Goal: Transaction & Acquisition: Book appointment/travel/reservation

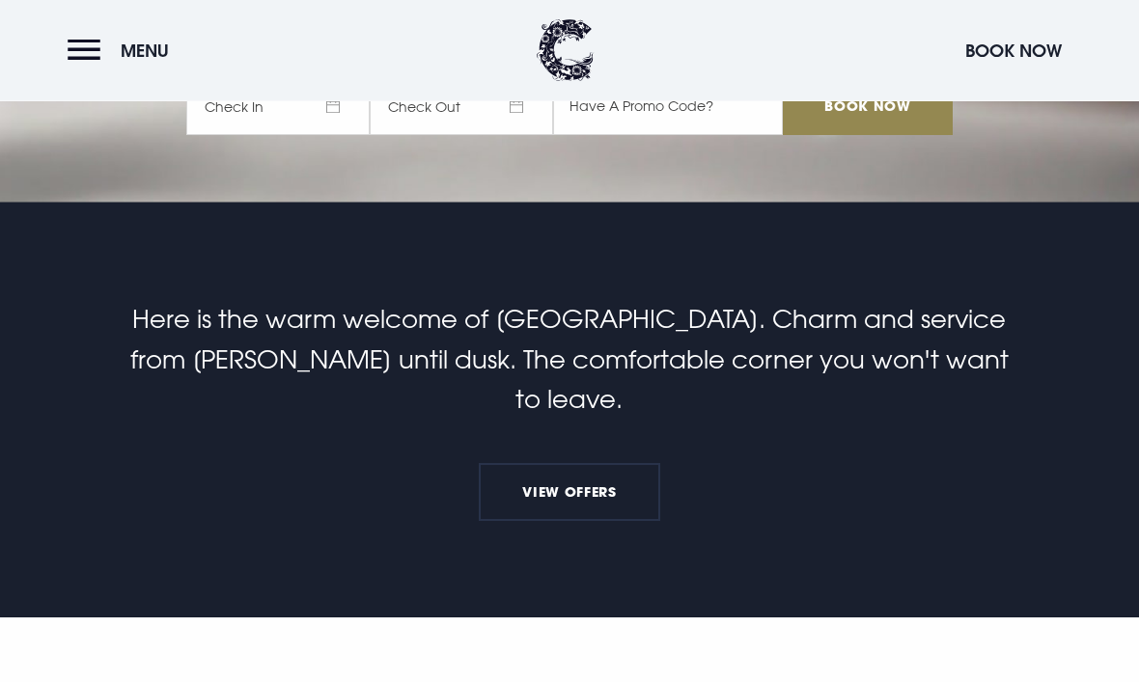
scroll to position [480, 0]
click at [591, 504] on link "View Offers" at bounding box center [569, 492] width 181 height 58
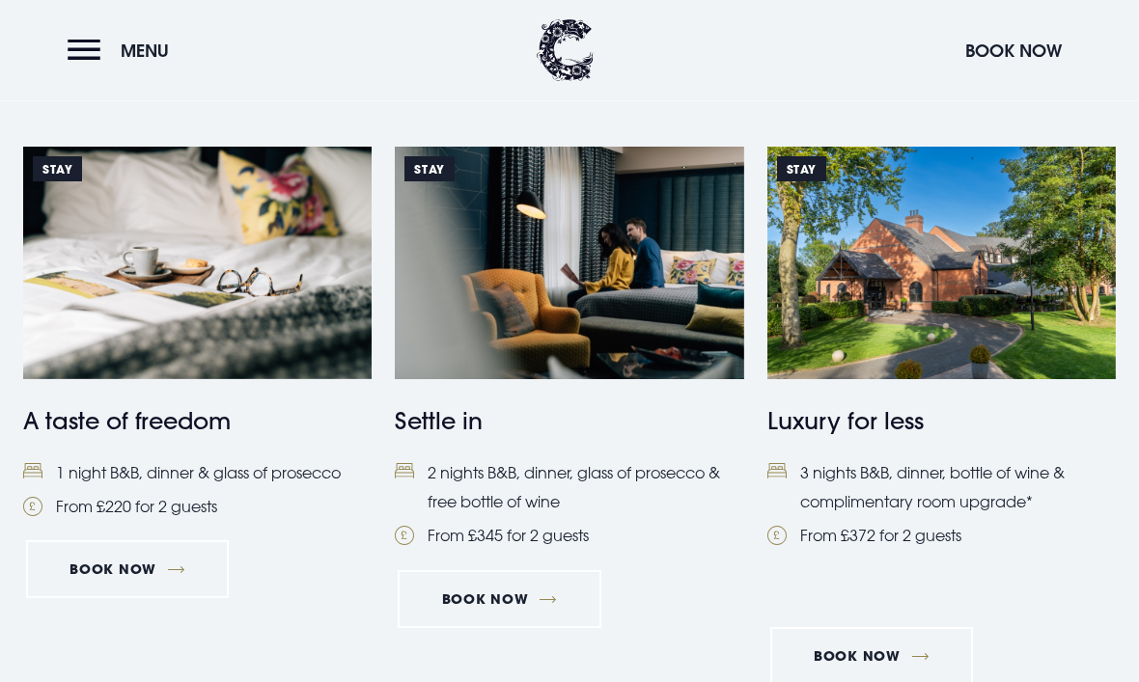
scroll to position [789, 0]
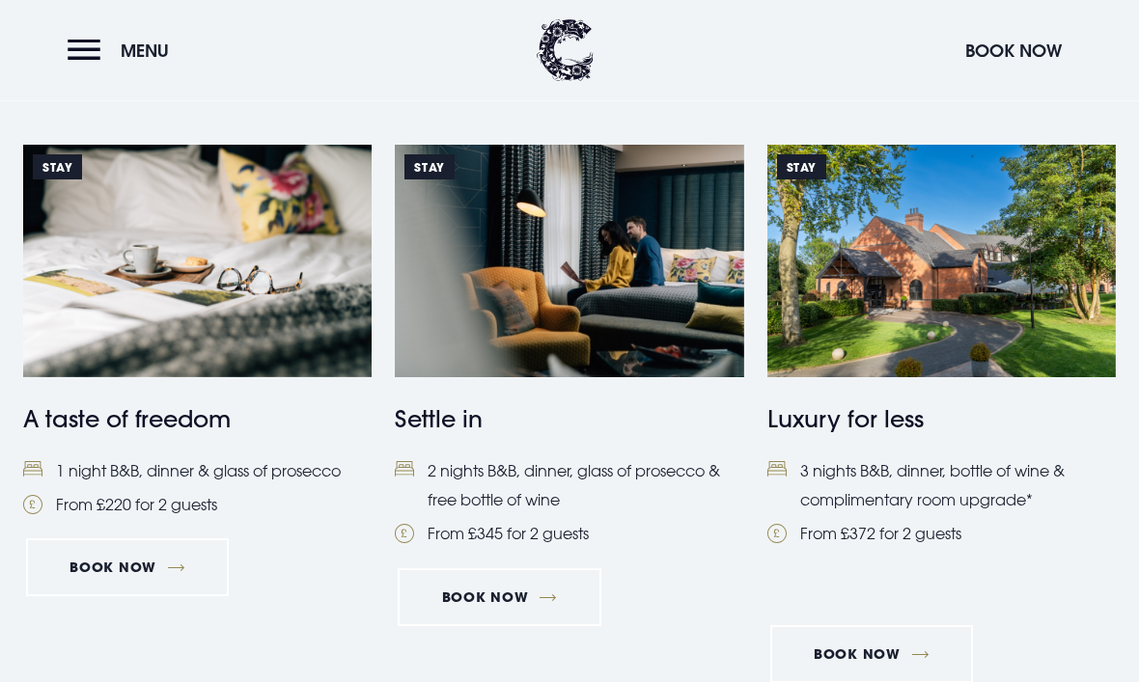
click at [135, 561] on link "Book Now" at bounding box center [127, 569] width 203 height 58
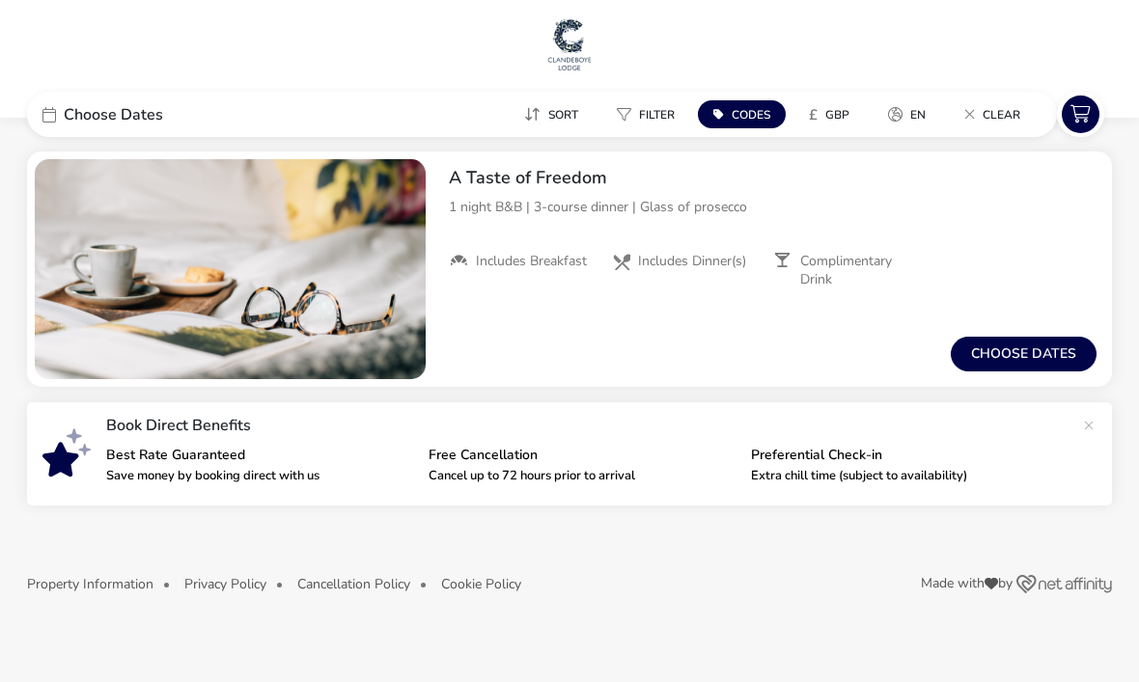
click at [1029, 350] on button "Choose dates" at bounding box center [1024, 354] width 146 height 35
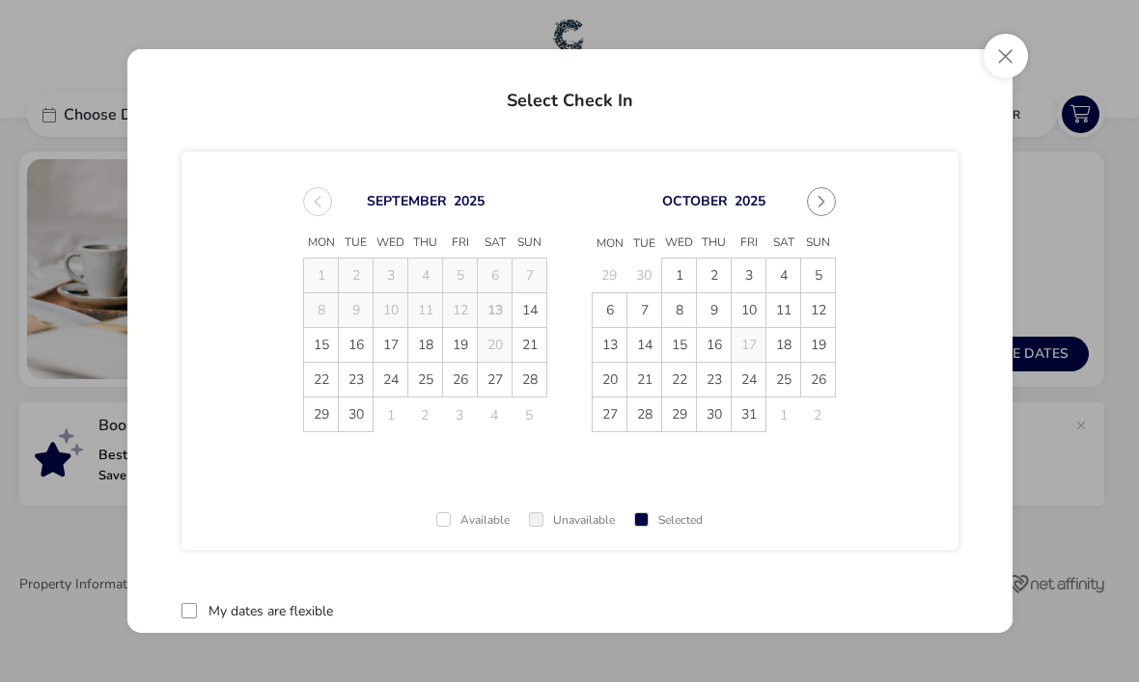
click at [747, 274] on span "3" at bounding box center [749, 276] width 34 height 34
click at [782, 272] on span "4" at bounding box center [784, 277] width 34 height 34
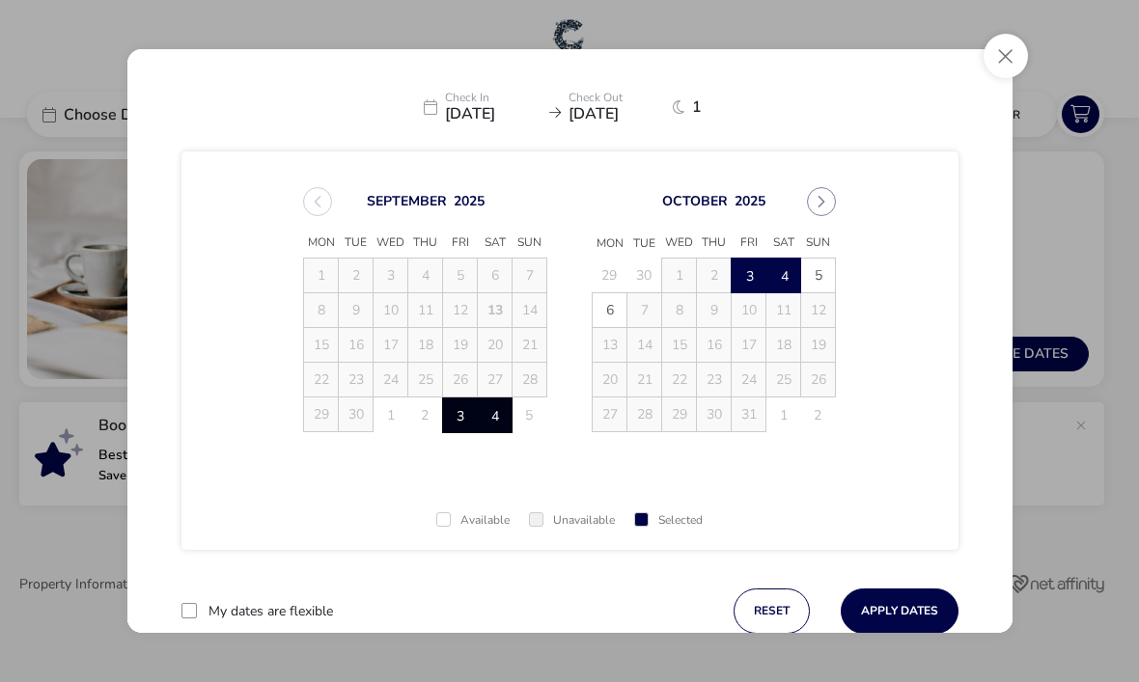
click at [908, 617] on button "Apply Dates" at bounding box center [900, 611] width 118 height 45
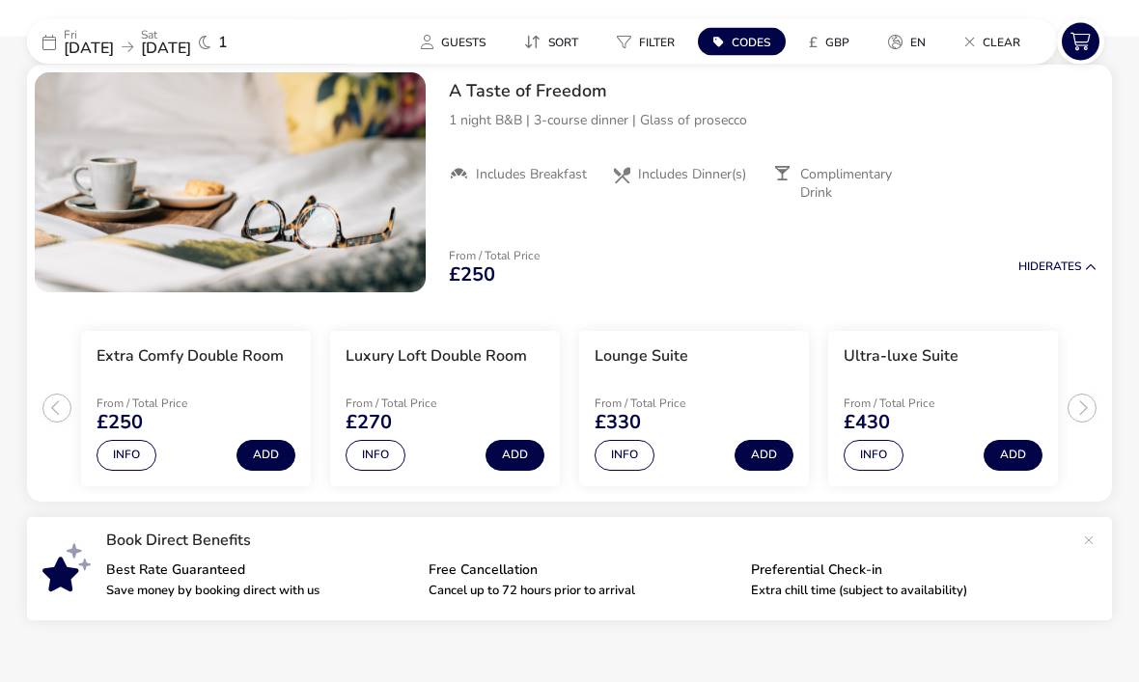
scroll to position [86, 0]
click at [265, 453] on button "Add" at bounding box center [266, 456] width 59 height 31
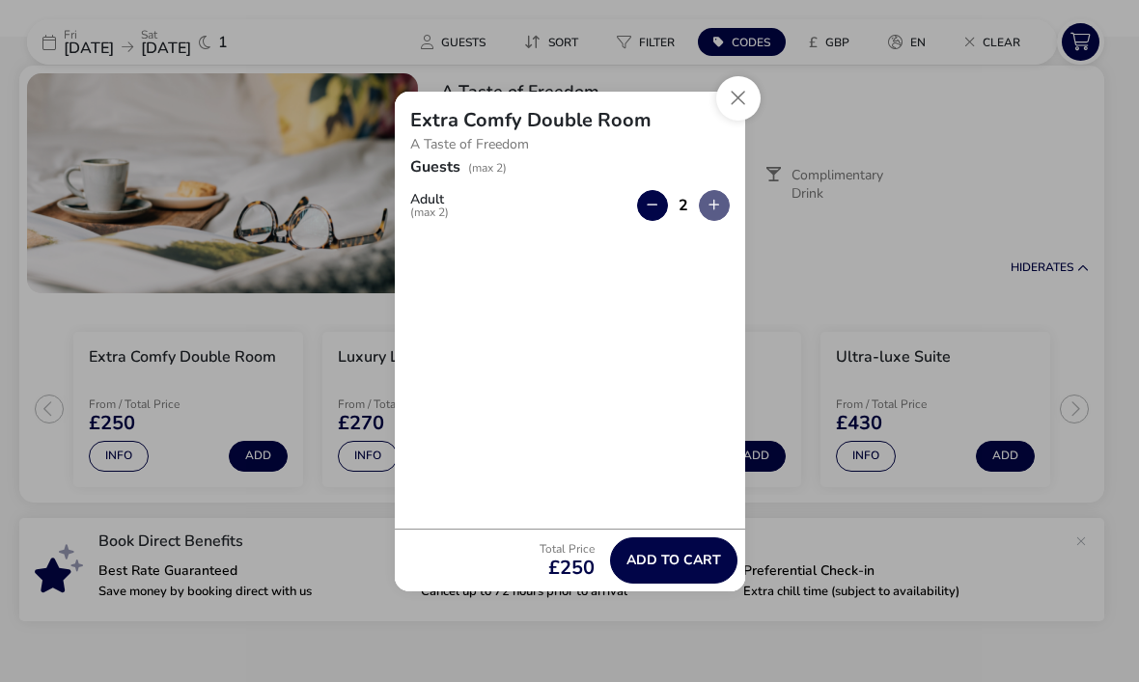
click at [689, 568] on span "Add to cart" at bounding box center [673, 560] width 95 height 14
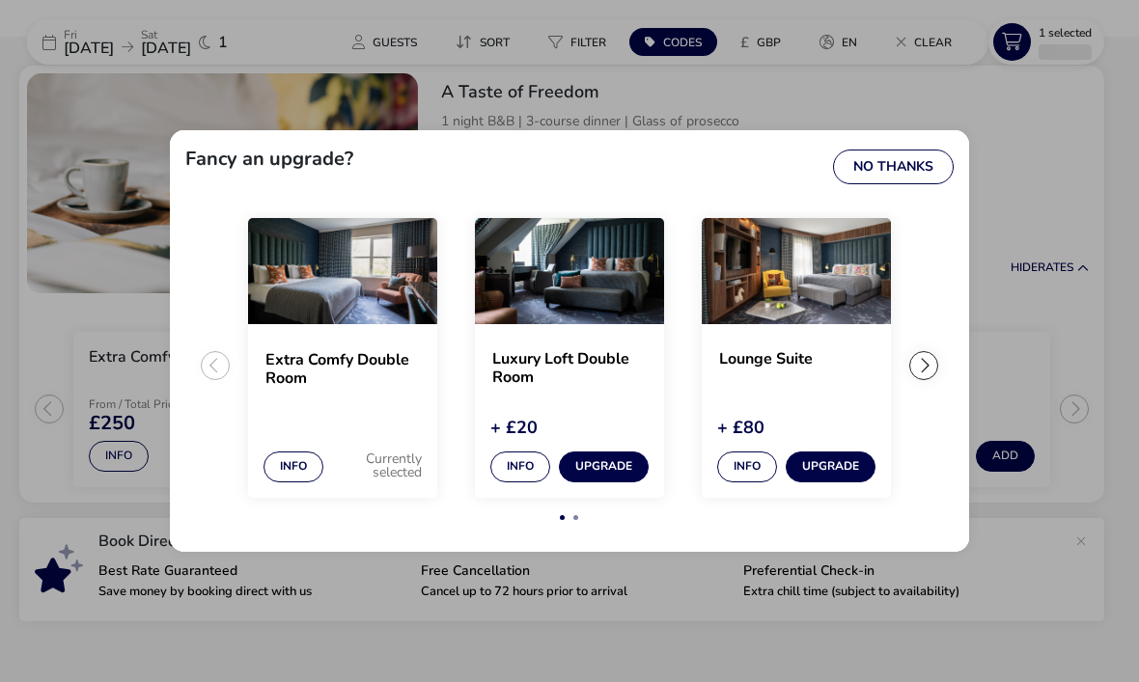
click at [908, 184] on button "No Thanks" at bounding box center [893, 167] width 121 height 35
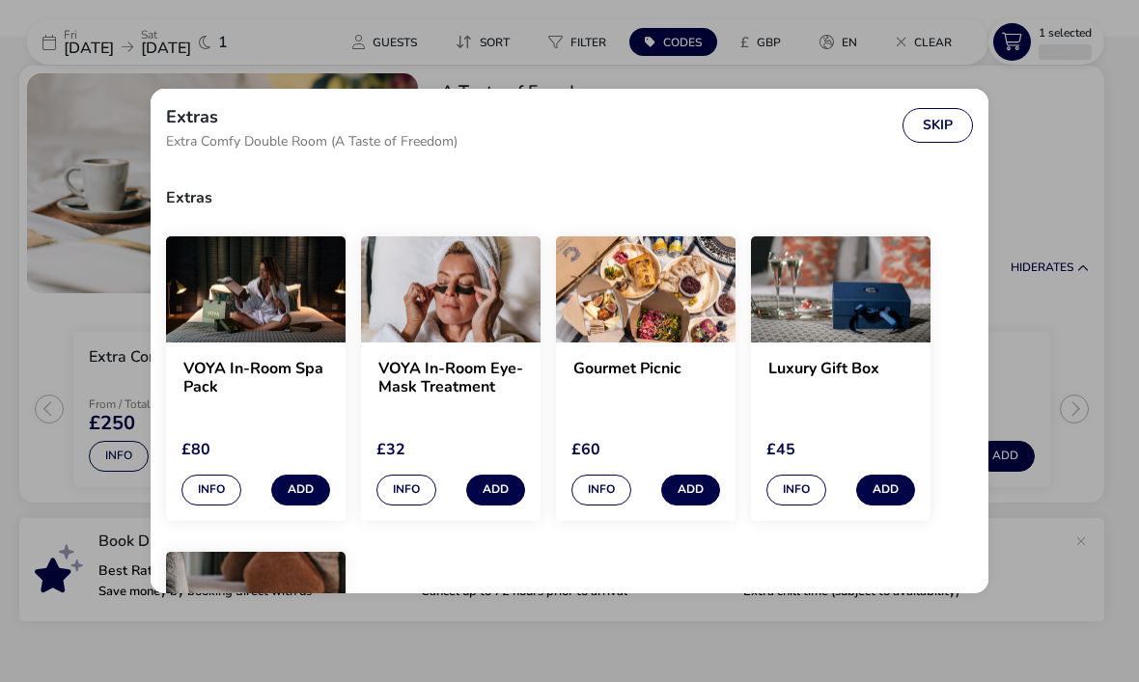
click at [943, 138] on button "Skip" at bounding box center [938, 125] width 70 height 35
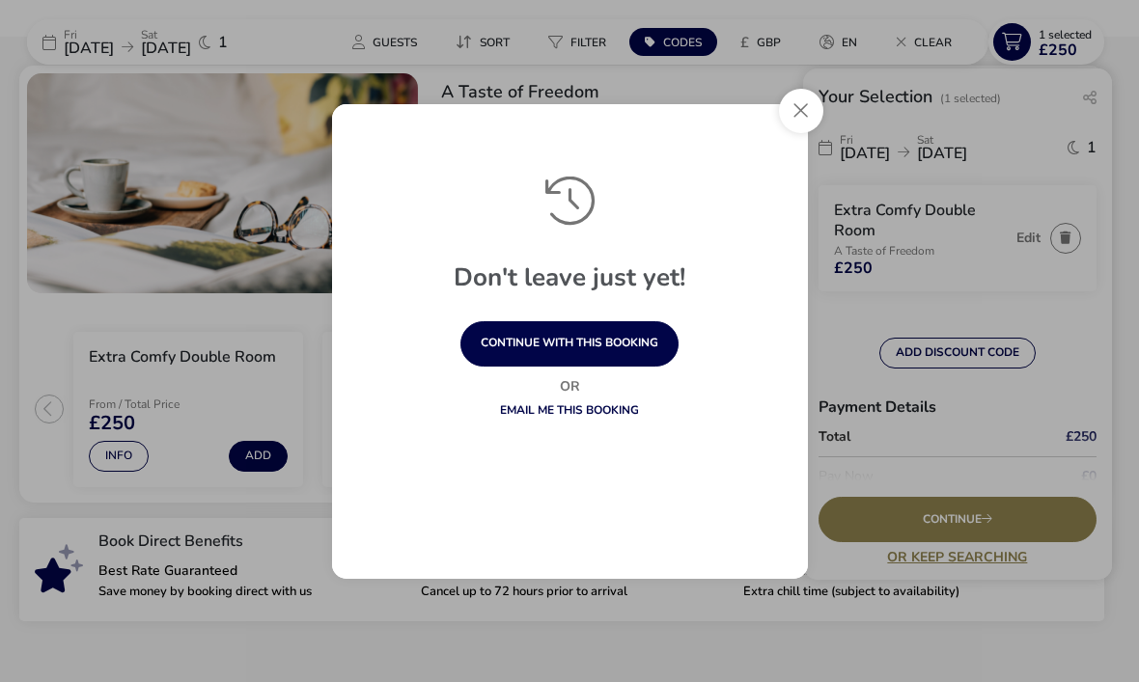
click at [589, 367] on button "continue with this booking" at bounding box center [569, 343] width 218 height 45
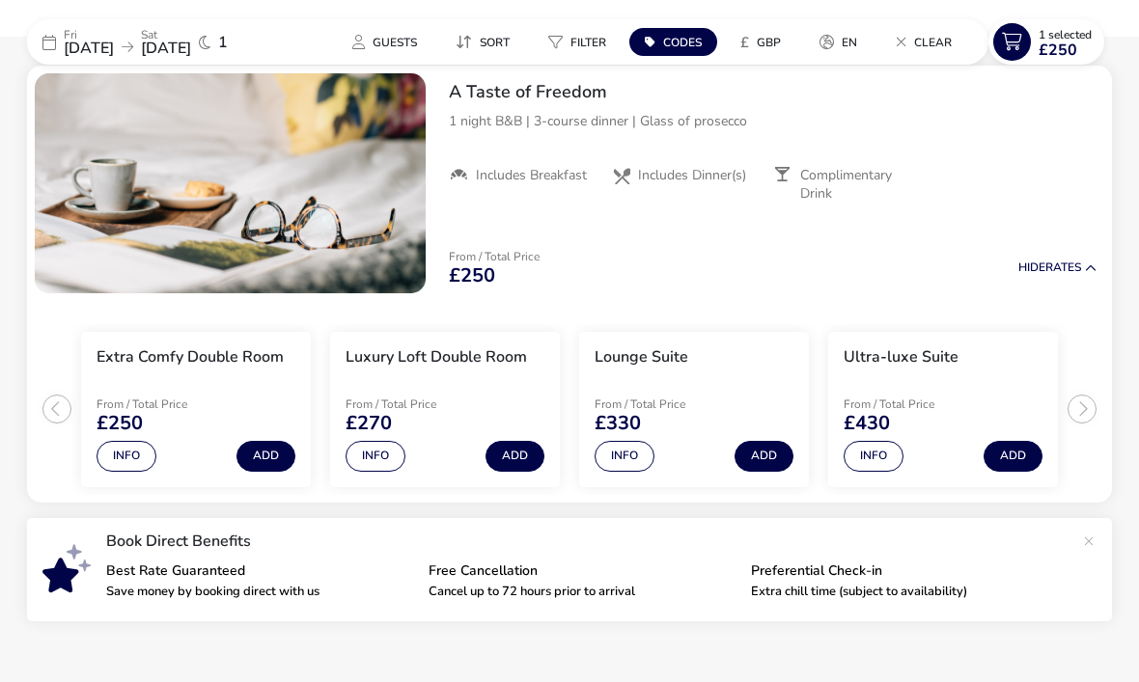
click at [1090, 407] on ul "Extra Comfy Double Room From / Total Price £250 Info Add Luxury Loft Double Roo…" at bounding box center [569, 402] width 1085 height 202
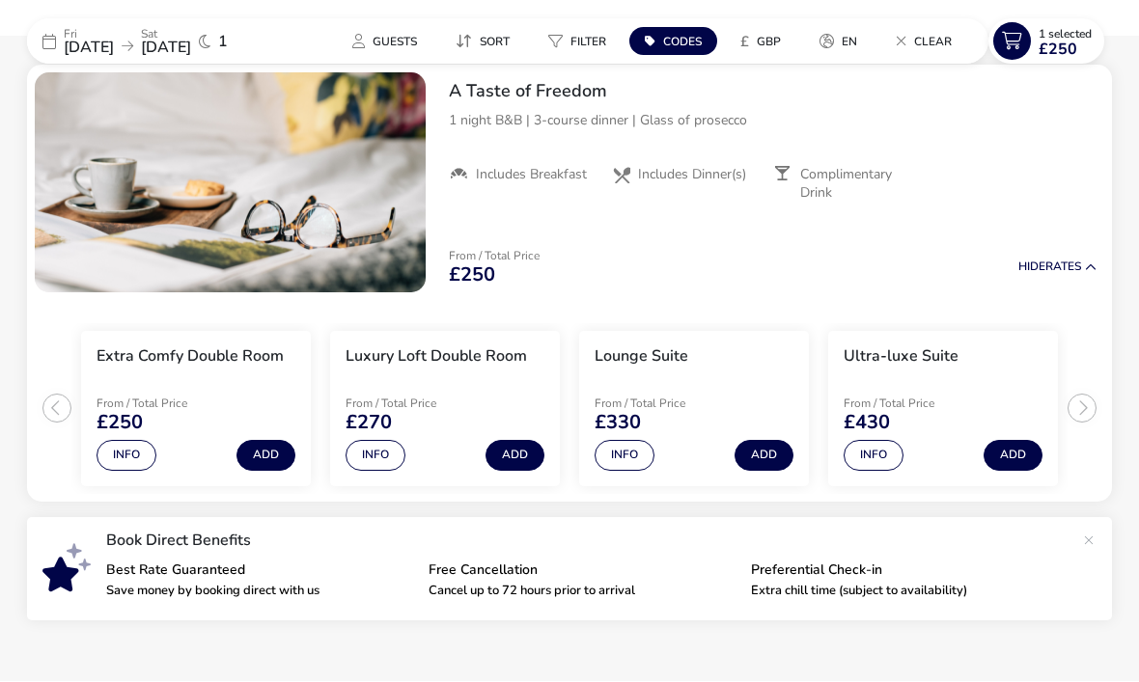
click at [1014, 53] on icon at bounding box center [1012, 42] width 38 height 38
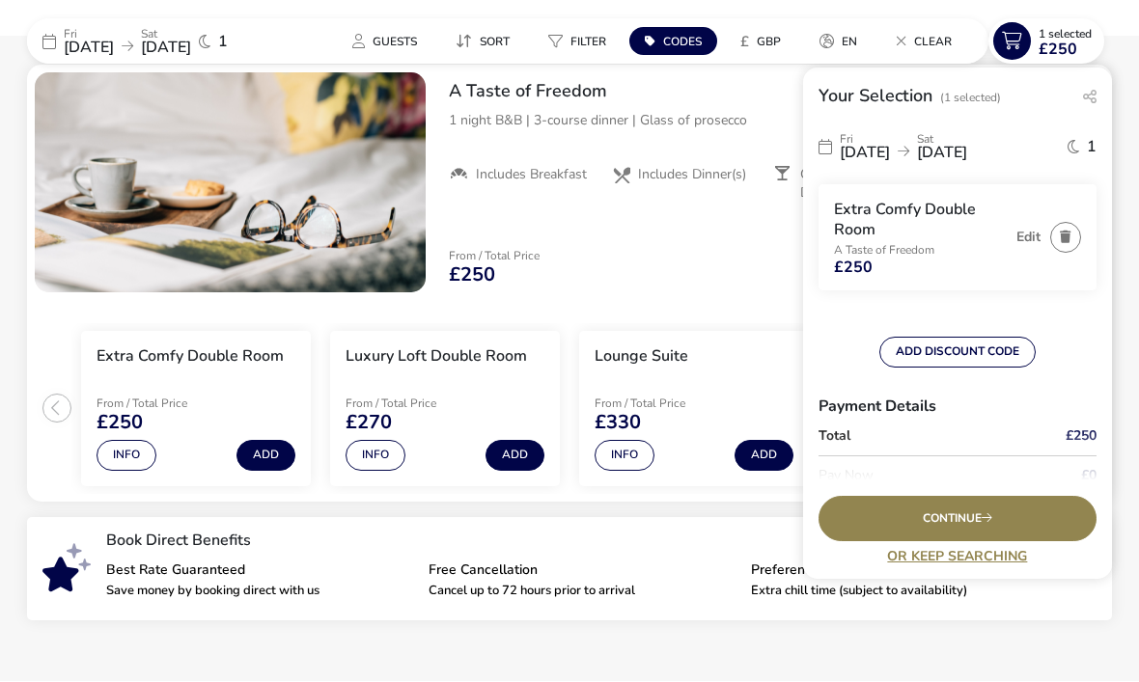
click at [971, 526] on span "Continue" at bounding box center [958, 520] width 70 height 13
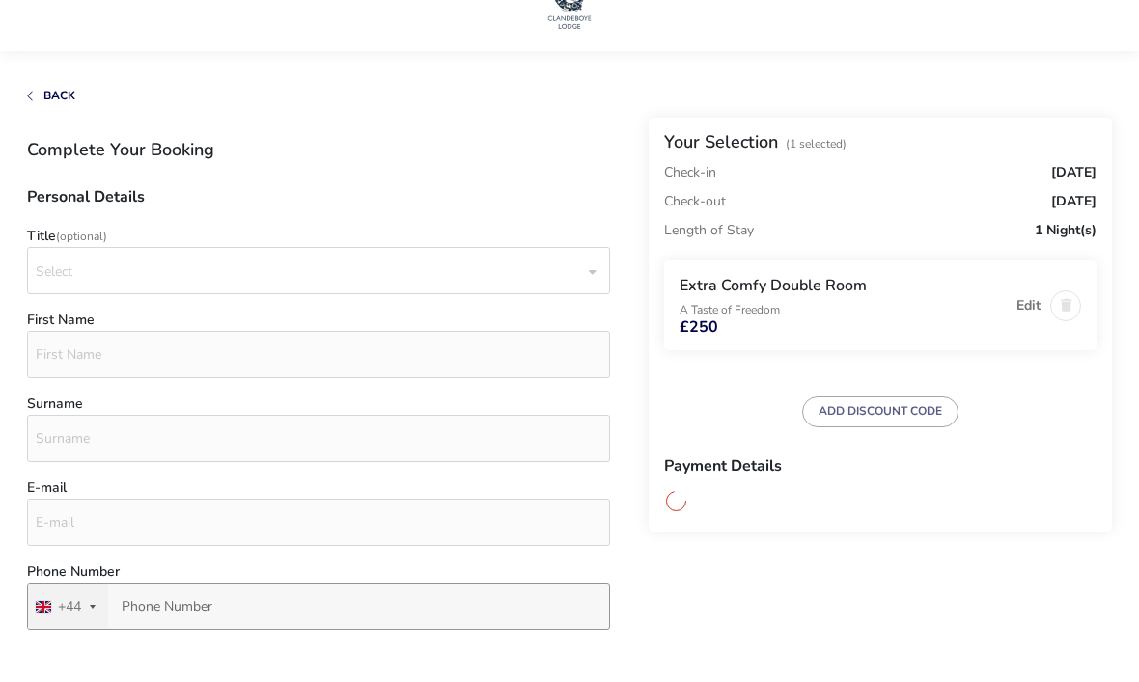
scroll to position [49, 0]
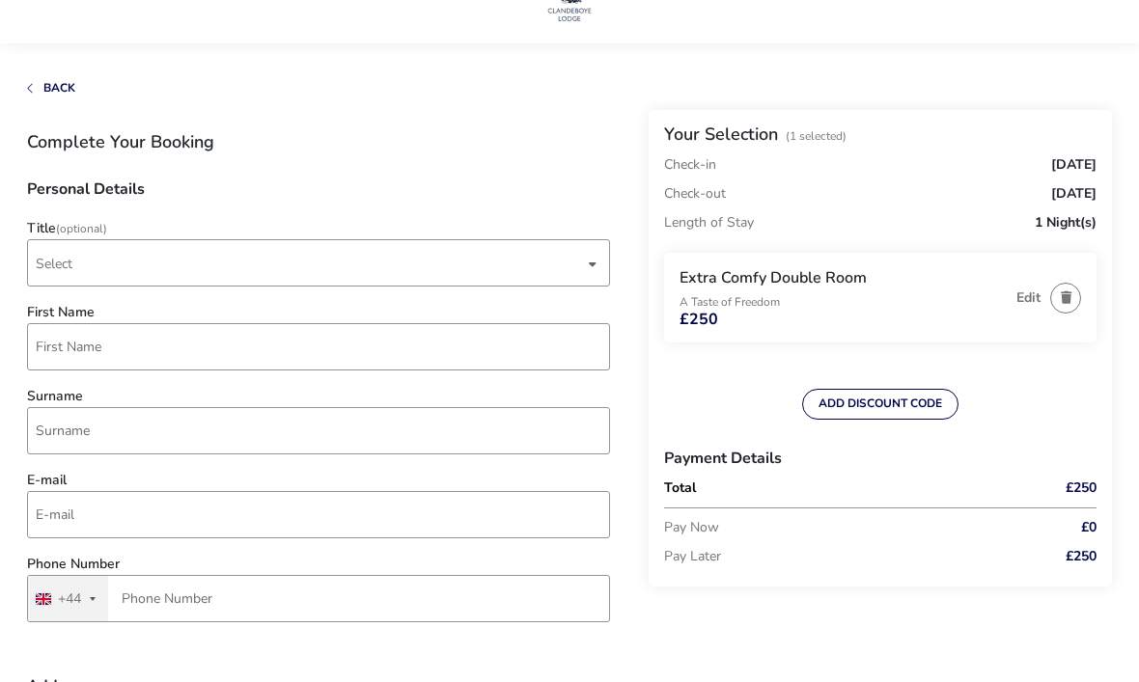
click at [583, 268] on span "Select" at bounding box center [310, 262] width 548 height 45
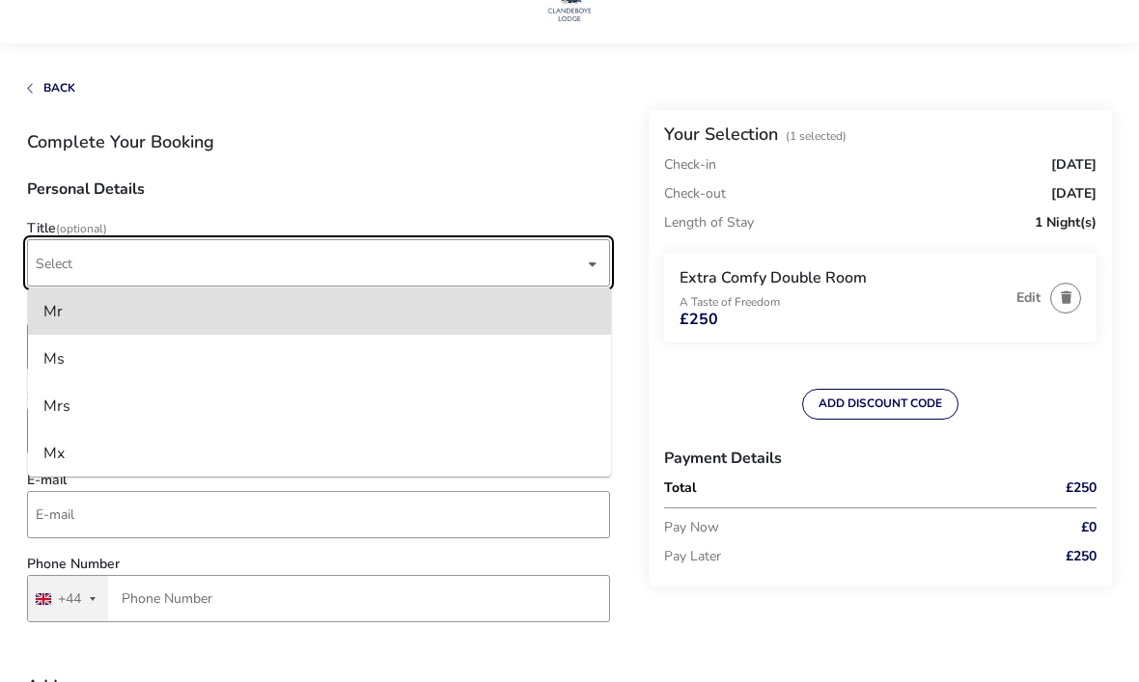
click at [70, 410] on div "Mrs" at bounding box center [56, 406] width 27 height 31
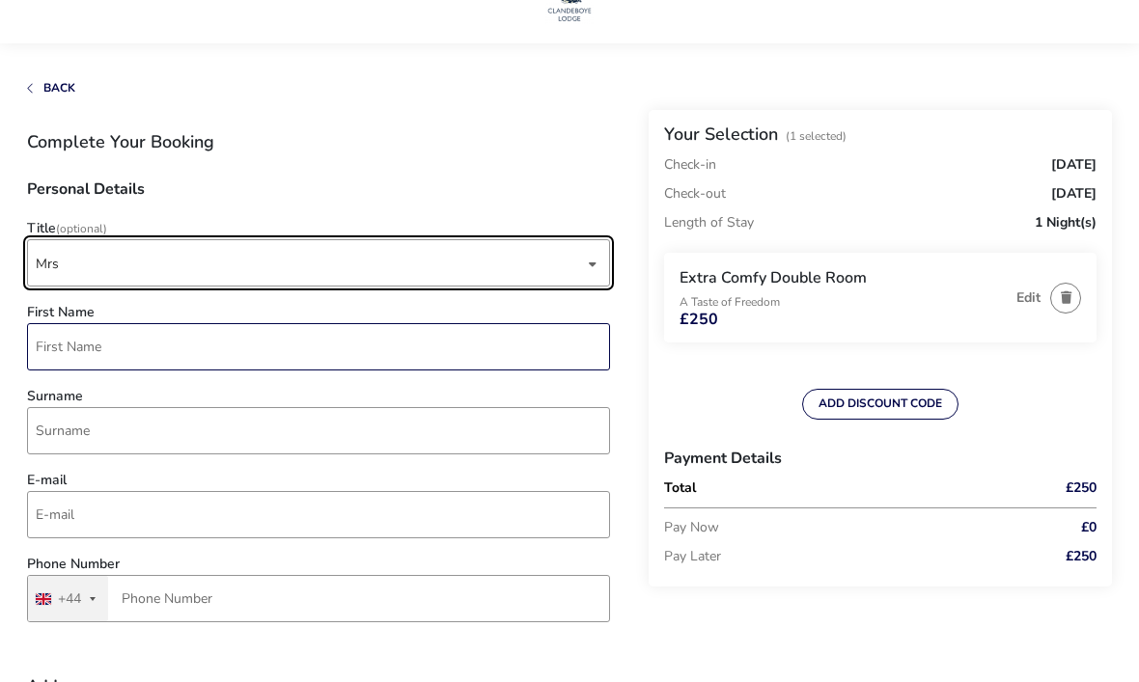
click at [68, 348] on input "First Name" at bounding box center [318, 346] width 583 height 47
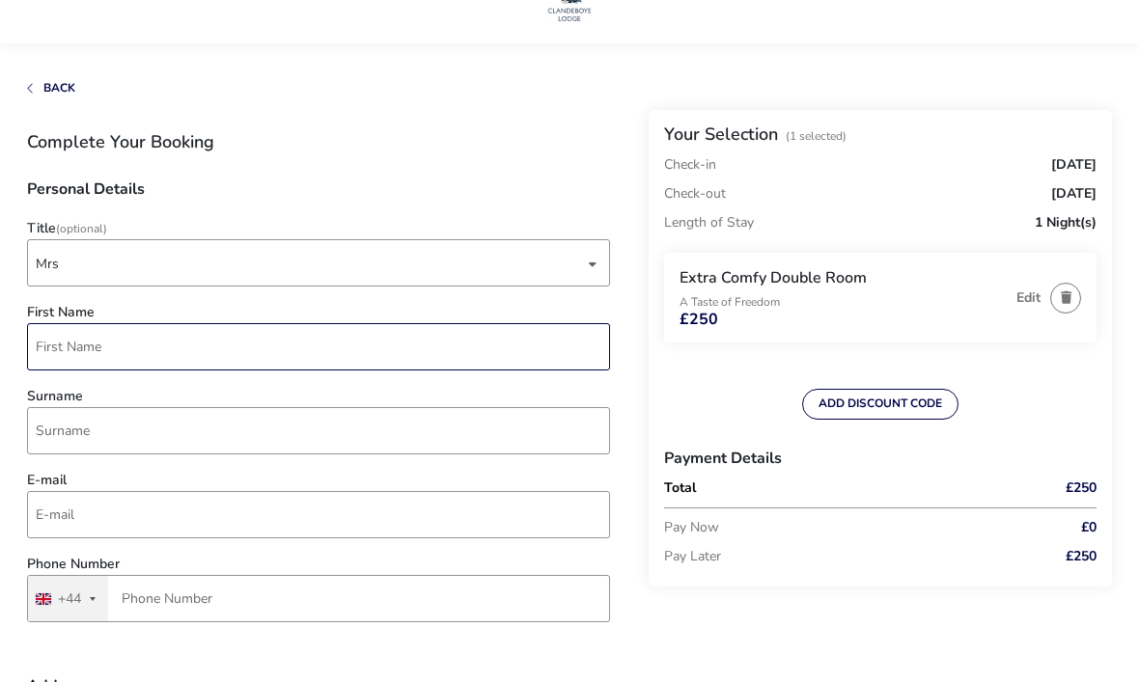
scroll to position [48, 0]
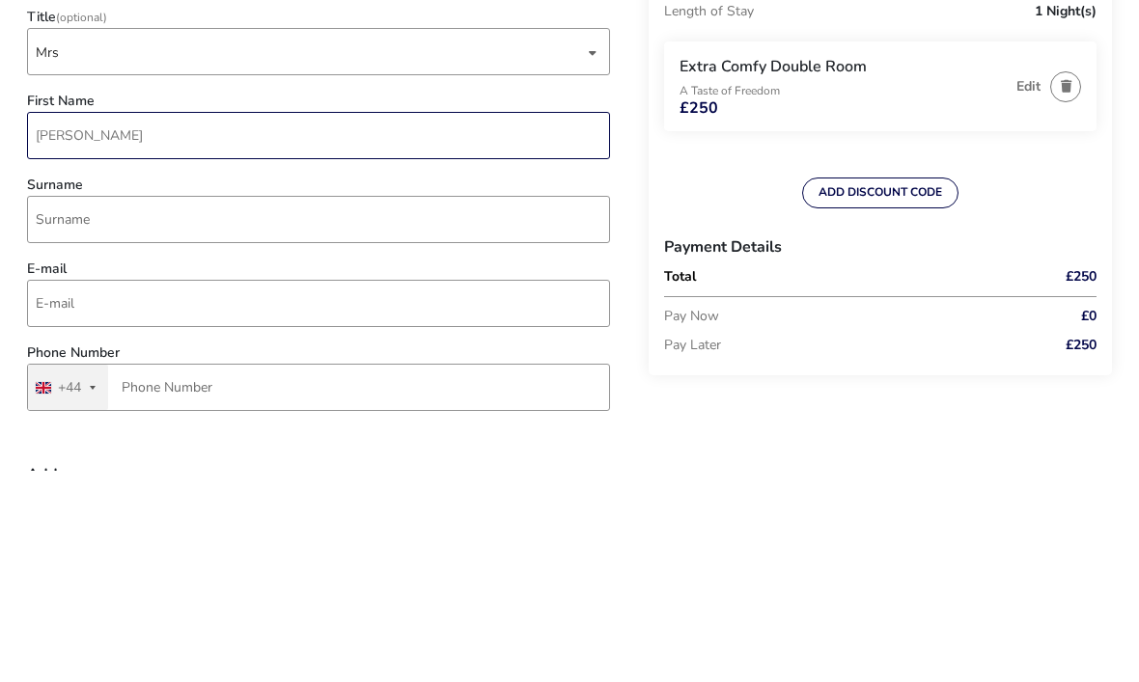
type input "[PERSON_NAME]"
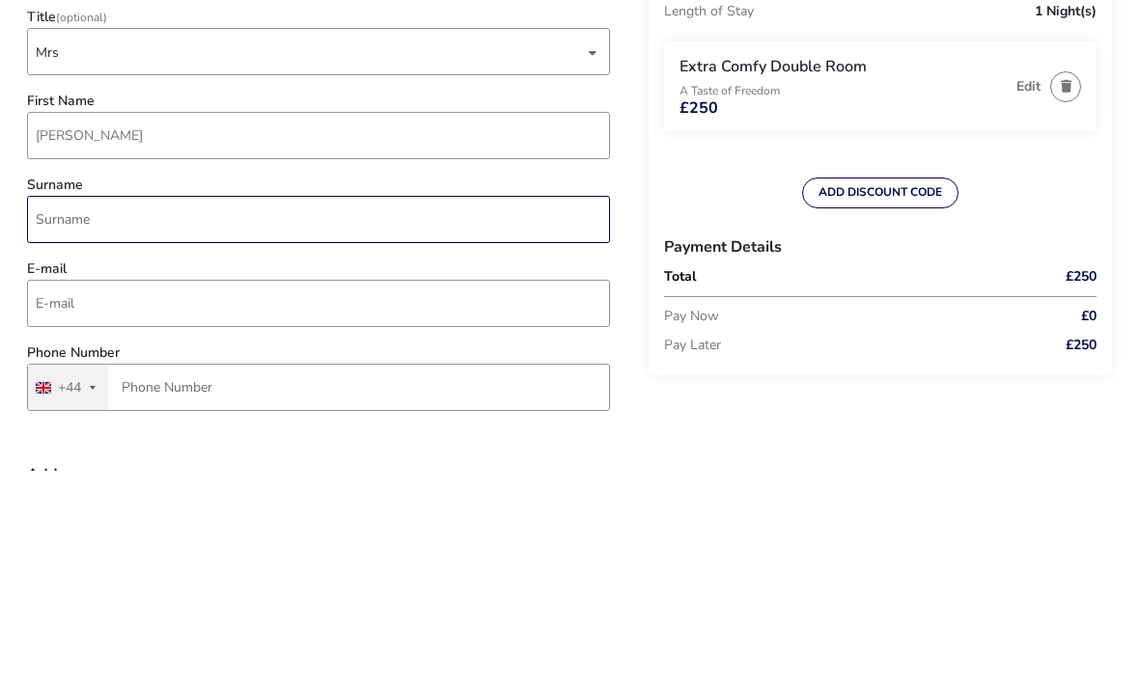
click at [68, 408] on input "Surname" at bounding box center [318, 431] width 583 height 47
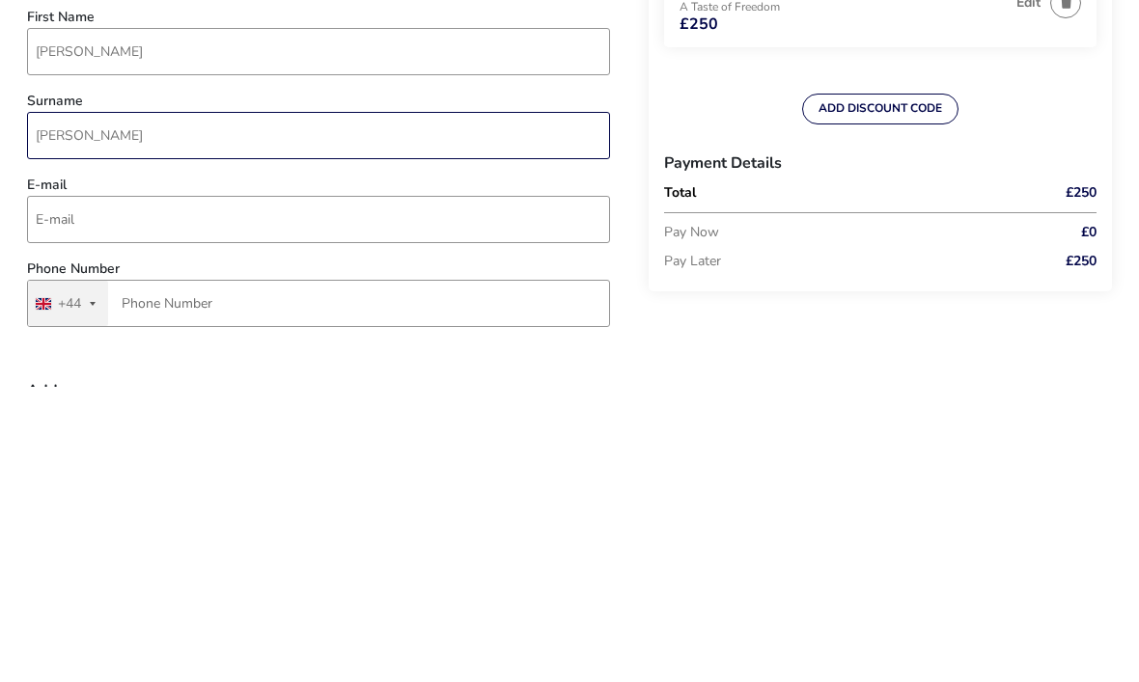
type input "[PERSON_NAME]"
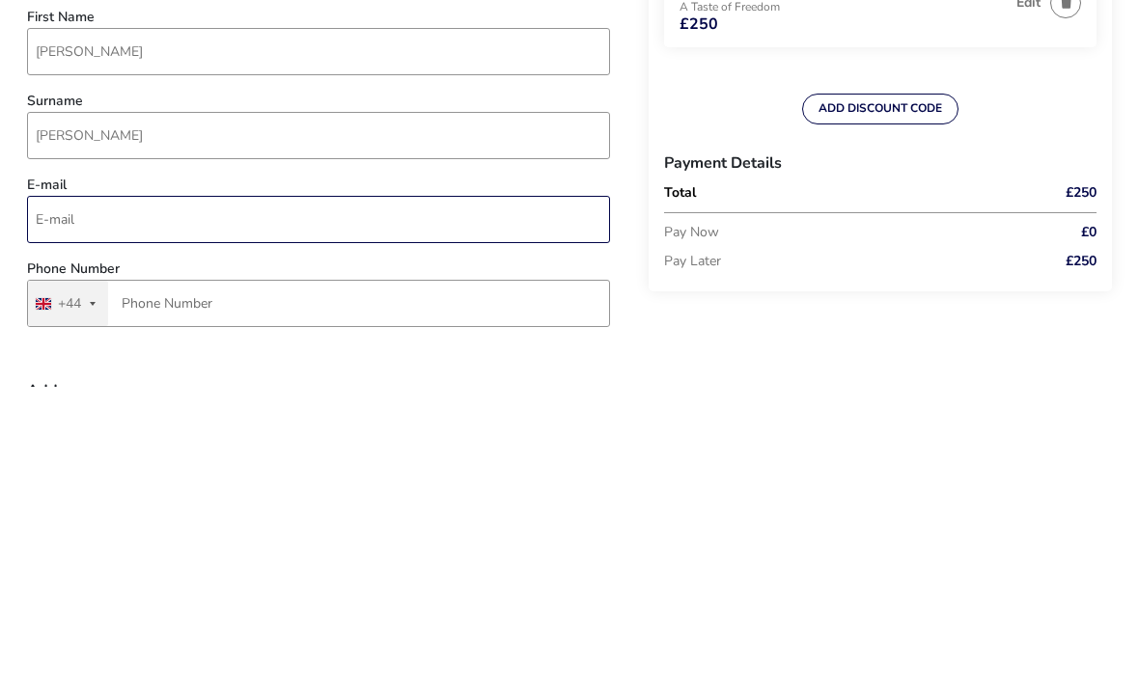
click at [65, 492] on input "E-mail" at bounding box center [318, 515] width 583 height 47
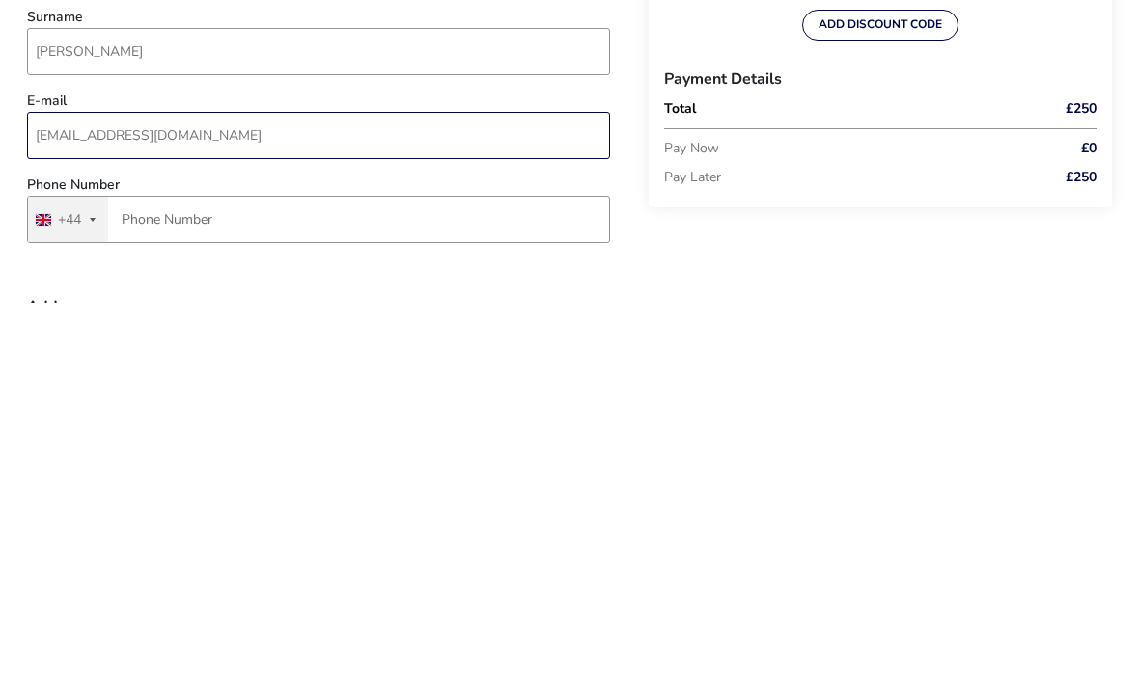
type input "[EMAIL_ADDRESS][DOMAIN_NAME]"
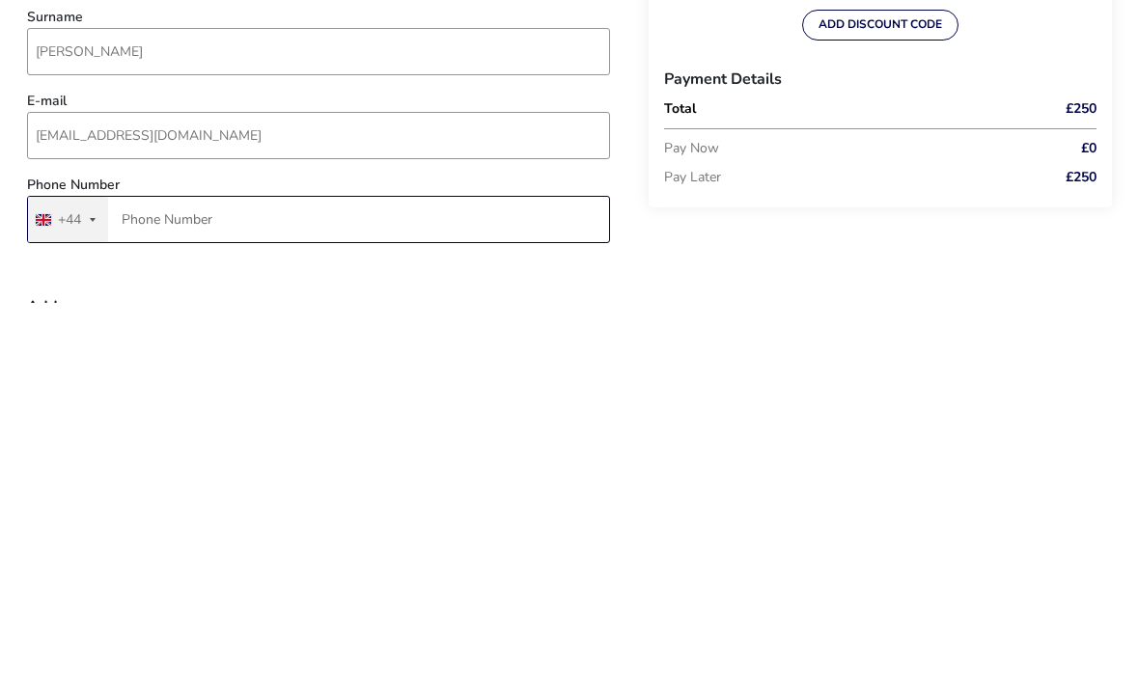
click at [150, 576] on input "Phone Number" at bounding box center [318, 599] width 583 height 47
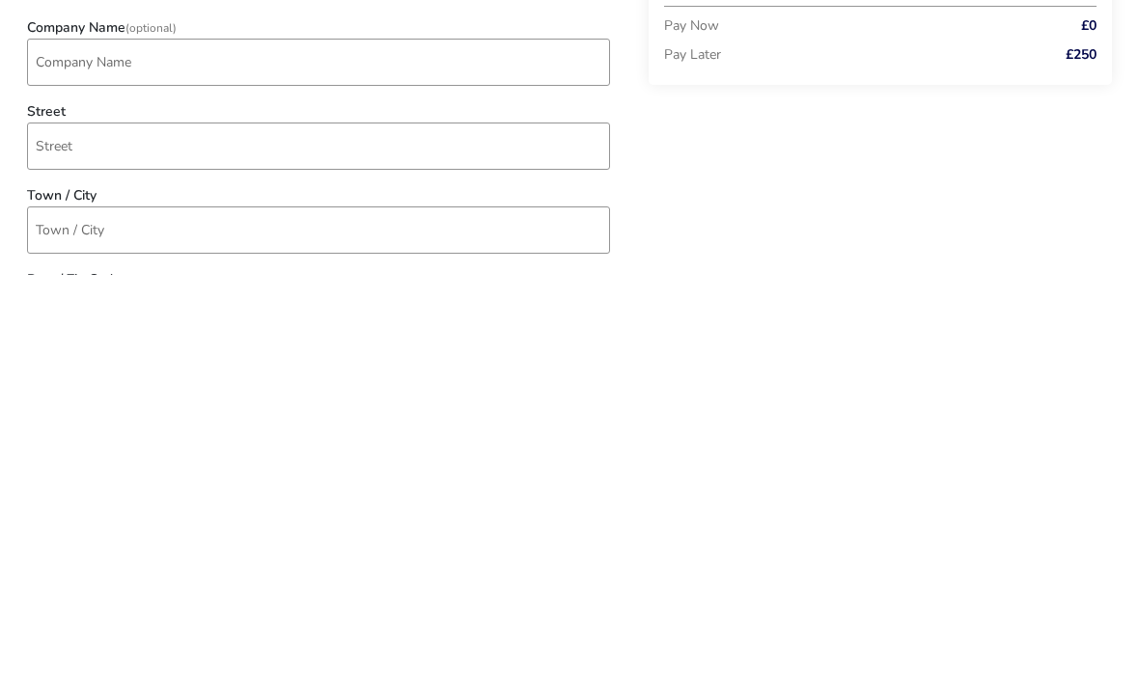
scroll to position [370, 0]
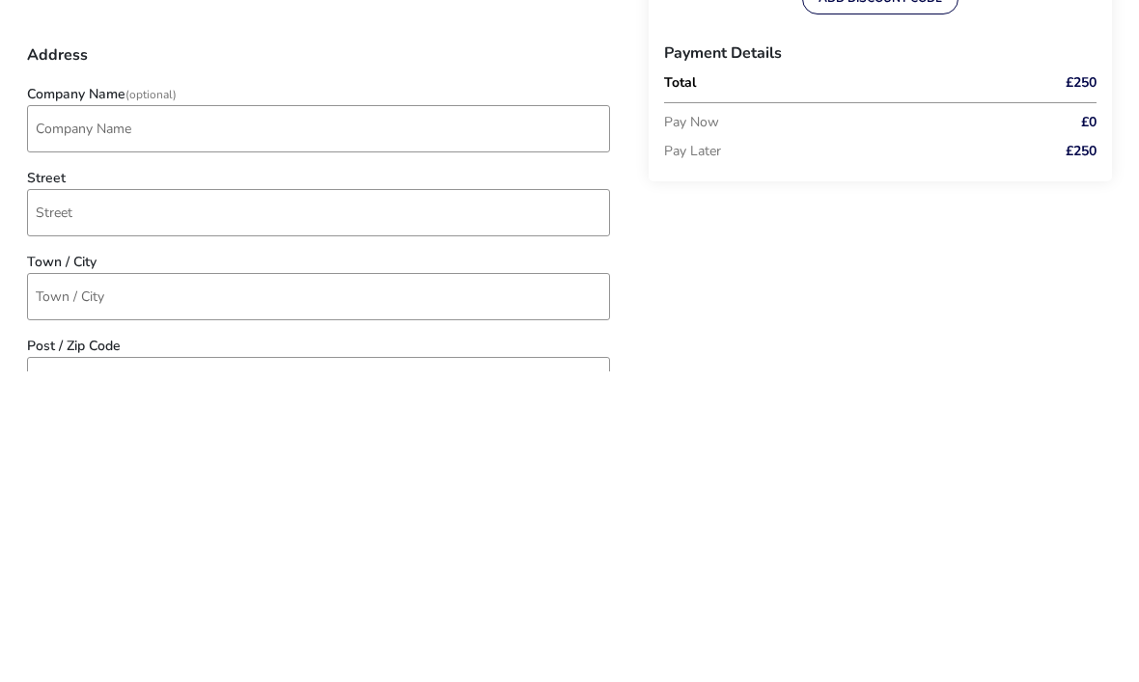
type input "7791 137565"
click at [72, 500] on input "Street" at bounding box center [318, 523] width 583 height 47
type input "9 [GEOGRAPHIC_DATA]"
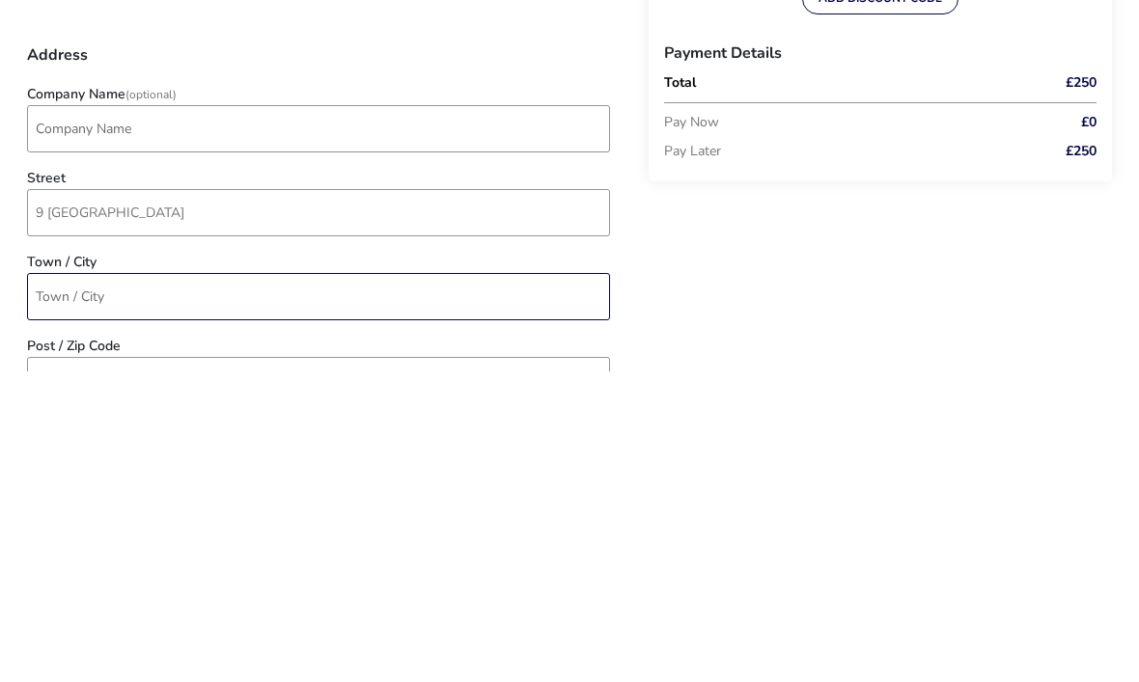
click at [74, 584] on input "Town / City" at bounding box center [318, 607] width 583 height 47
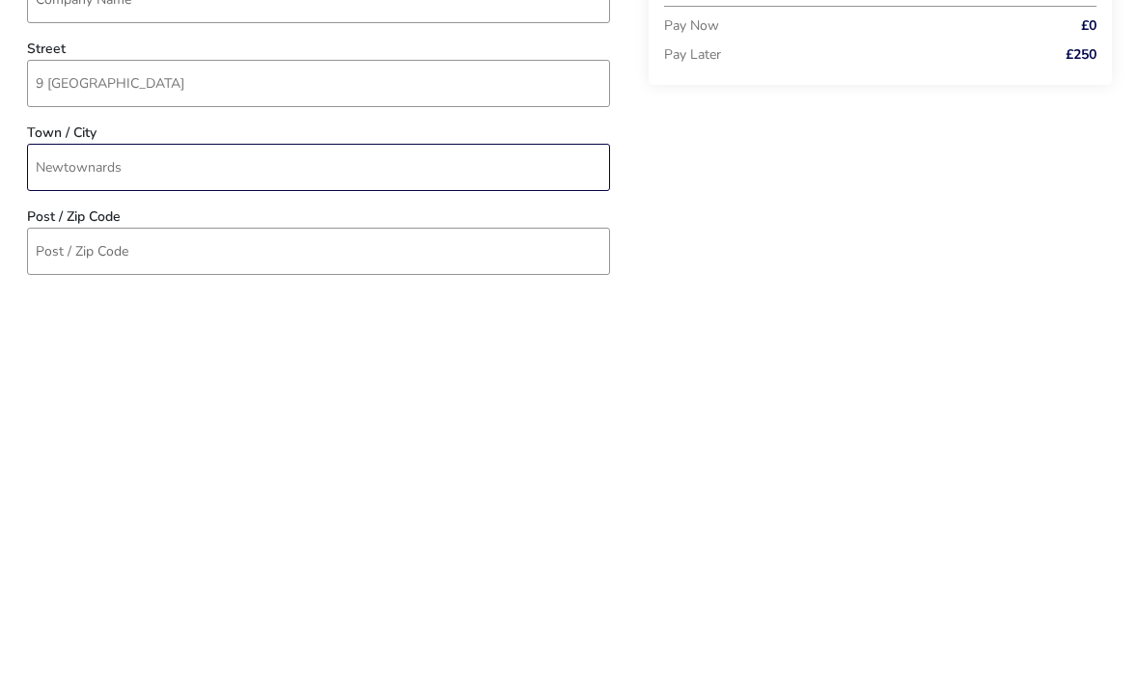
type input "Newtownards"
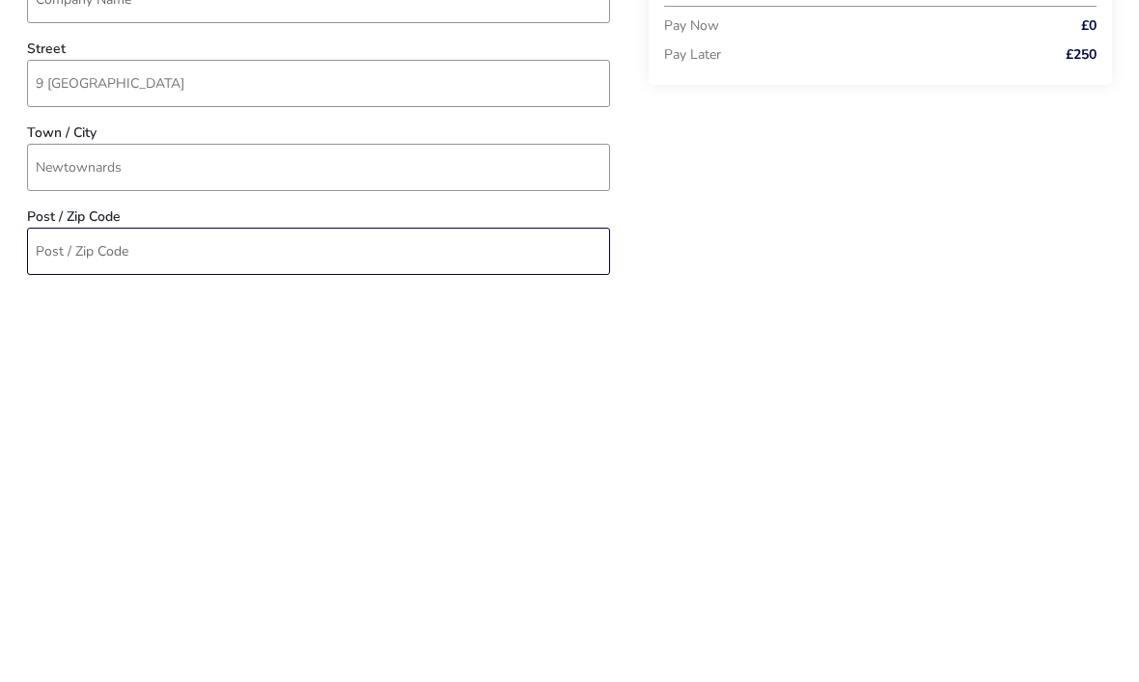
click at [73, 635] on input "Post / Zip Code" at bounding box center [318, 658] width 583 height 47
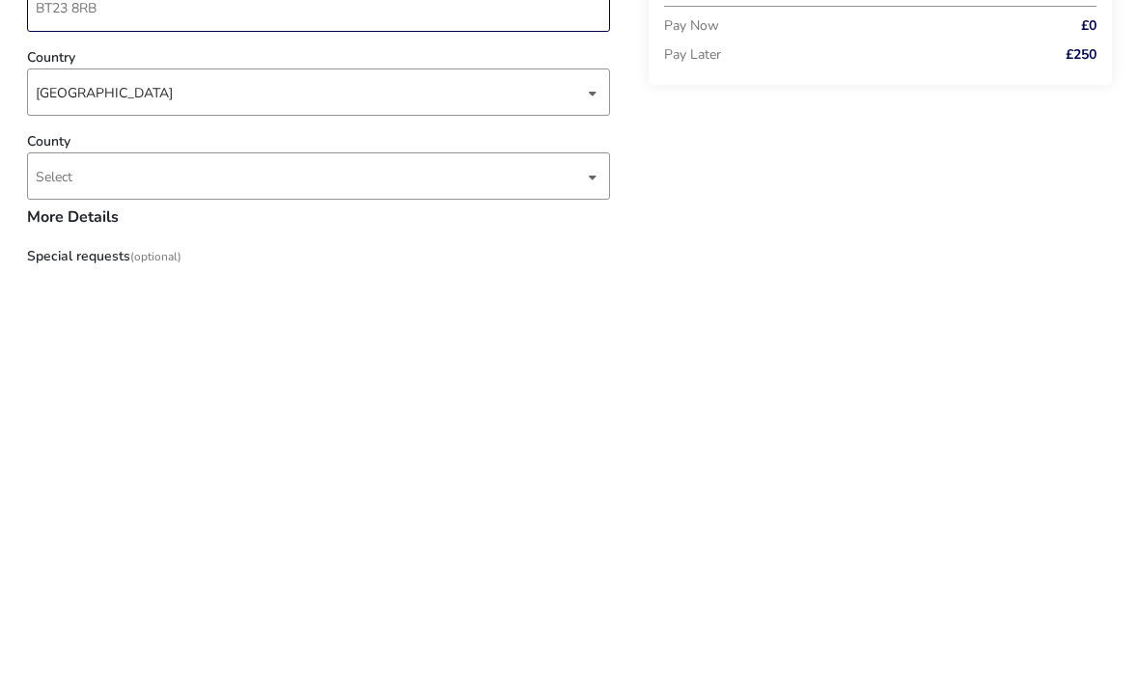
scroll to position [648, 0]
click at [593, 564] on div "dropdown trigger" at bounding box center [593, 583] width 10 height 38
type input "BT23 8RB"
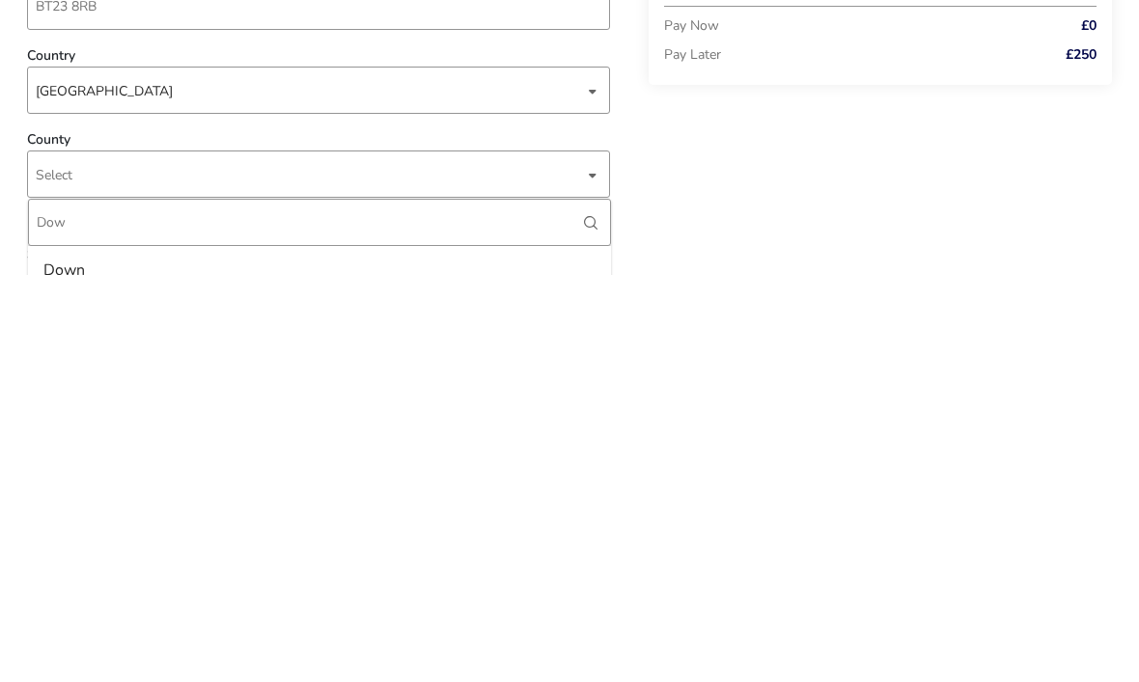
type input "Dow"
click at [75, 662] on div "Down" at bounding box center [64, 677] width 42 height 31
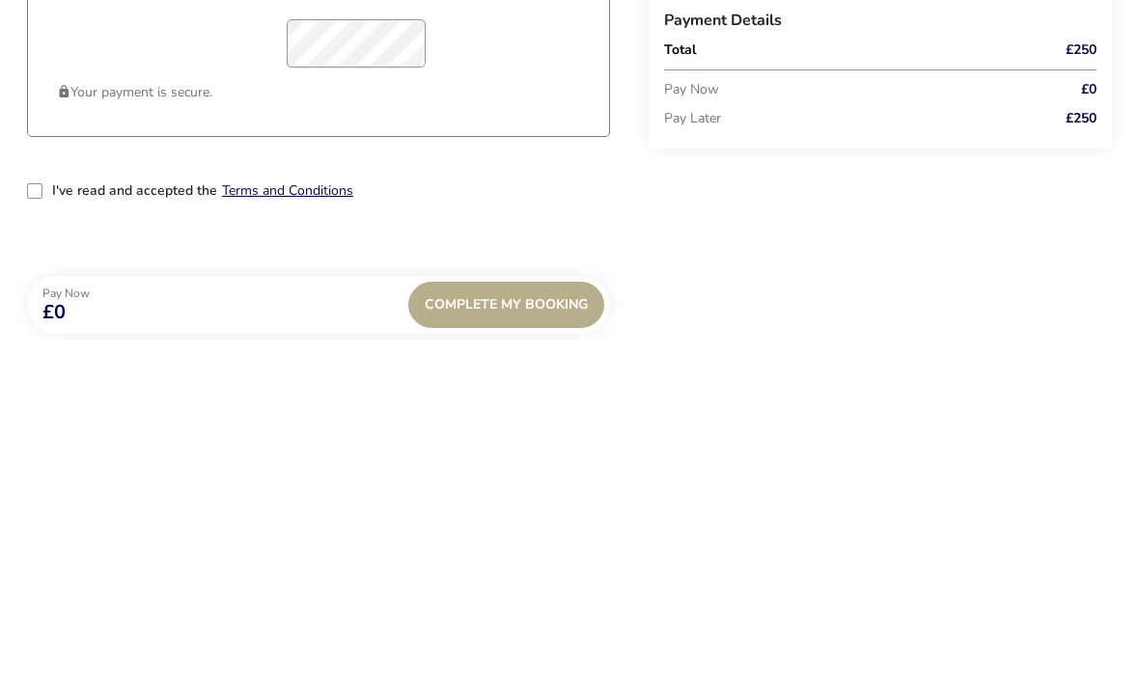
scroll to position [1455, 0]
click at [33, 525] on div "2-term_condi" at bounding box center [34, 532] width 15 height 15
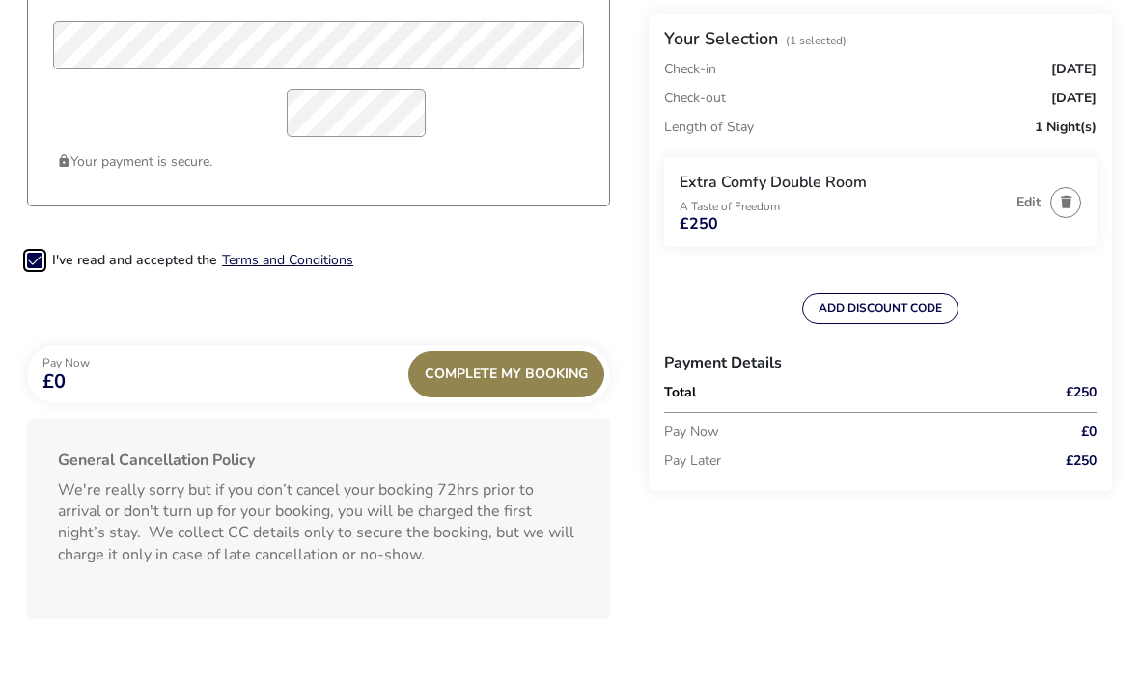
scroll to position [11, 10]
click at [527, 382] on span "Complete My Booking" at bounding box center [506, 375] width 163 height 14
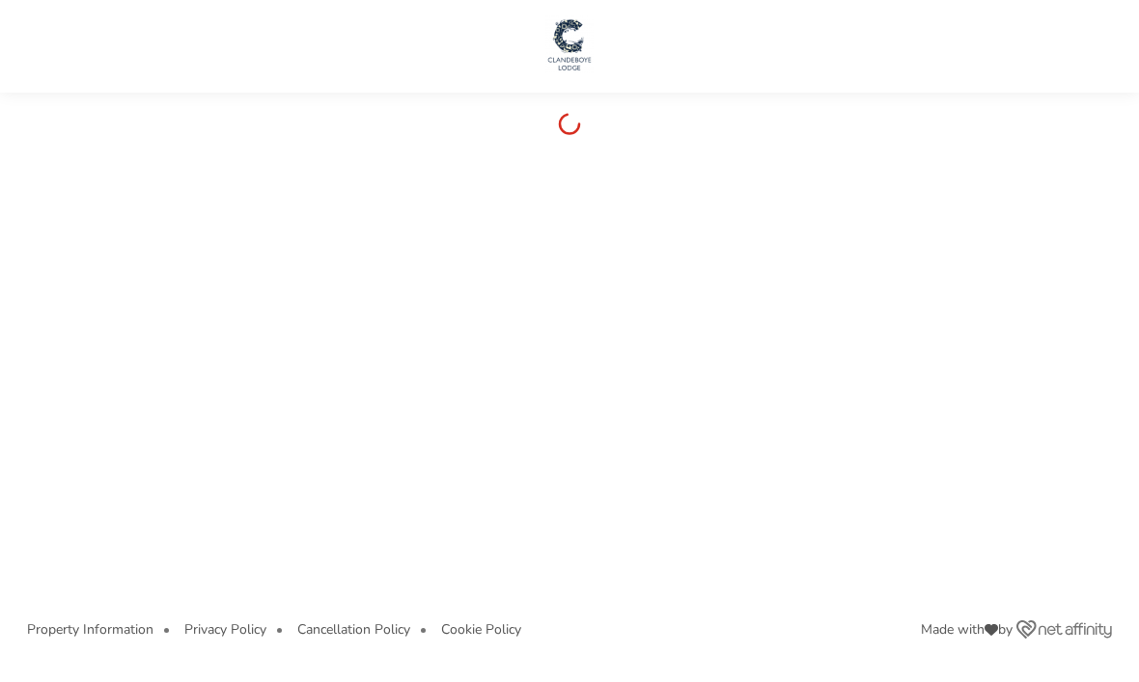
scroll to position [21, 0]
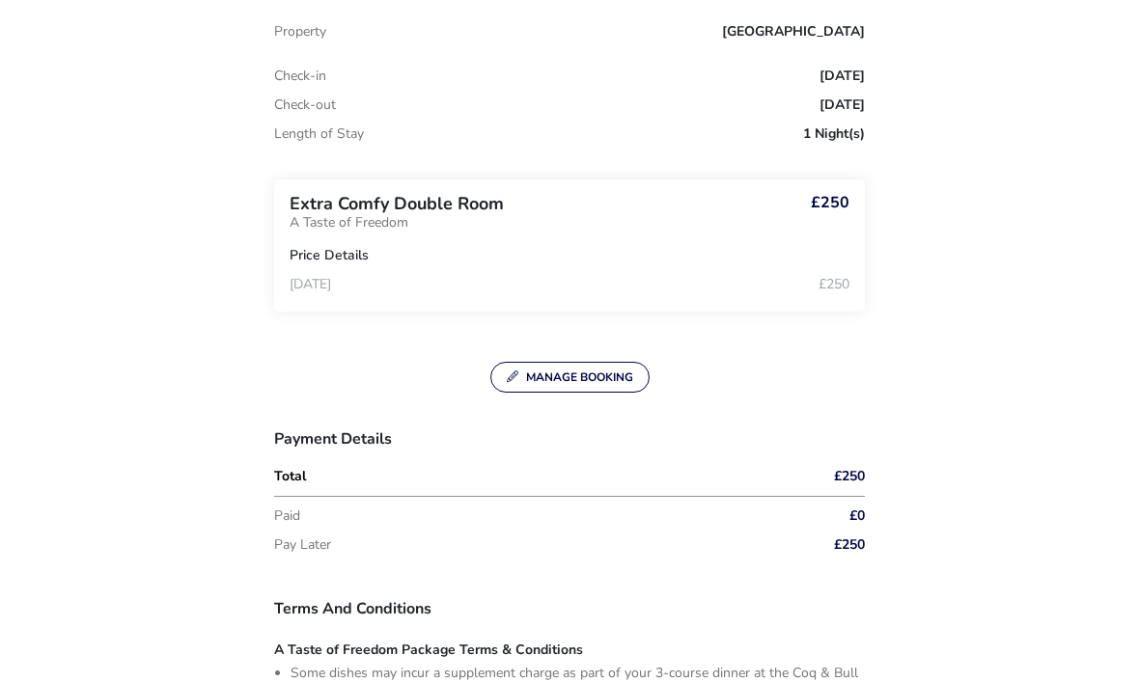
scroll to position [704, 0]
click at [584, 378] on button "Manage Booking" at bounding box center [569, 379] width 159 height 31
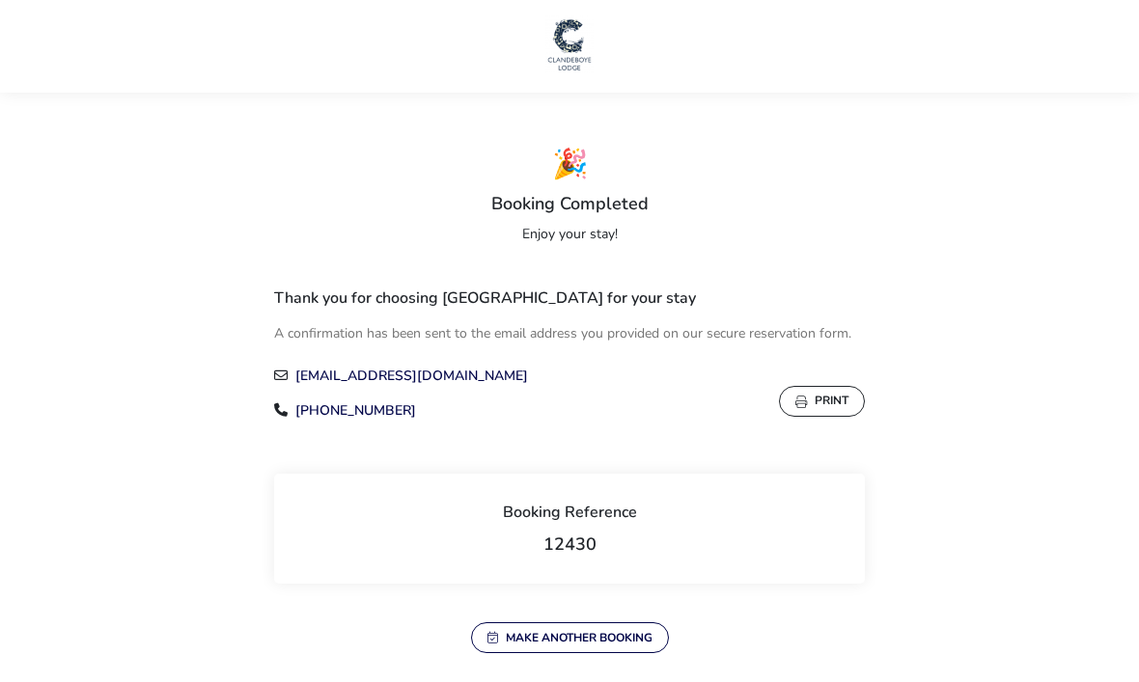
scroll to position [21, 0]
